Goal: Task Accomplishment & Management: Manage account settings

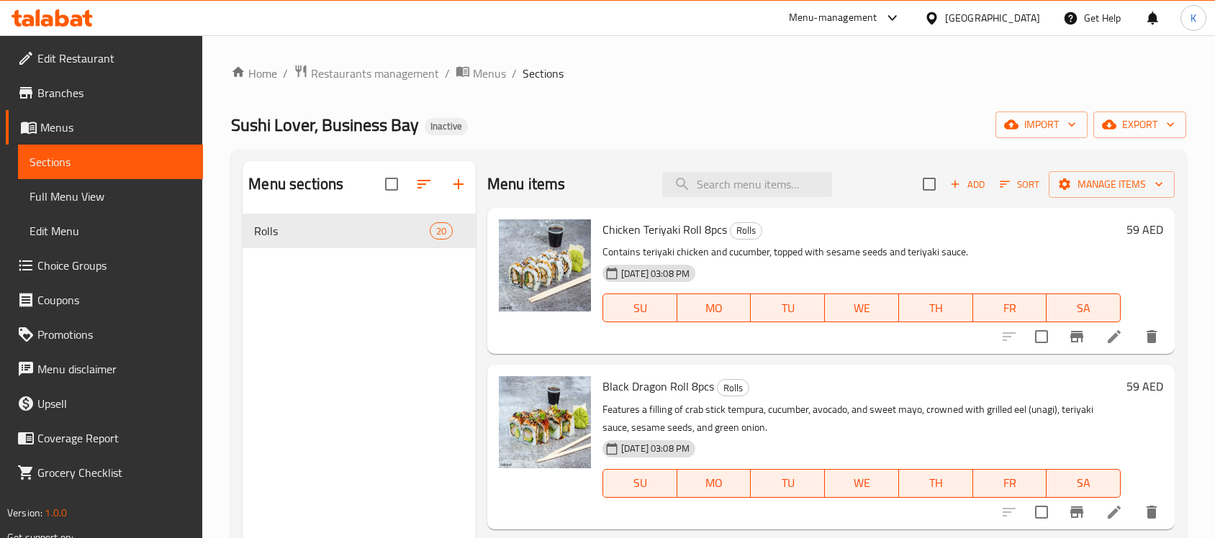
click at [761, 117] on div "Sushi Lover, Business Bay Inactive import export" at bounding box center [708, 125] width 955 height 27
click at [101, 45] on link "Edit Restaurant" at bounding box center [104, 58] width 197 height 35
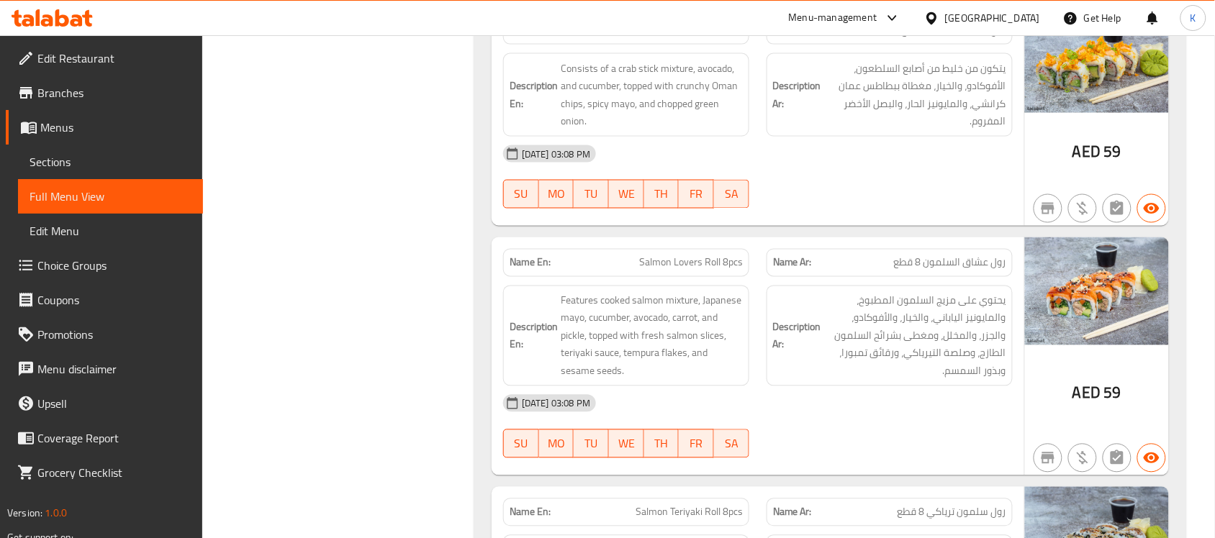
scroll to position [1422, 0]
